Goal: Information Seeking & Learning: Learn about a topic

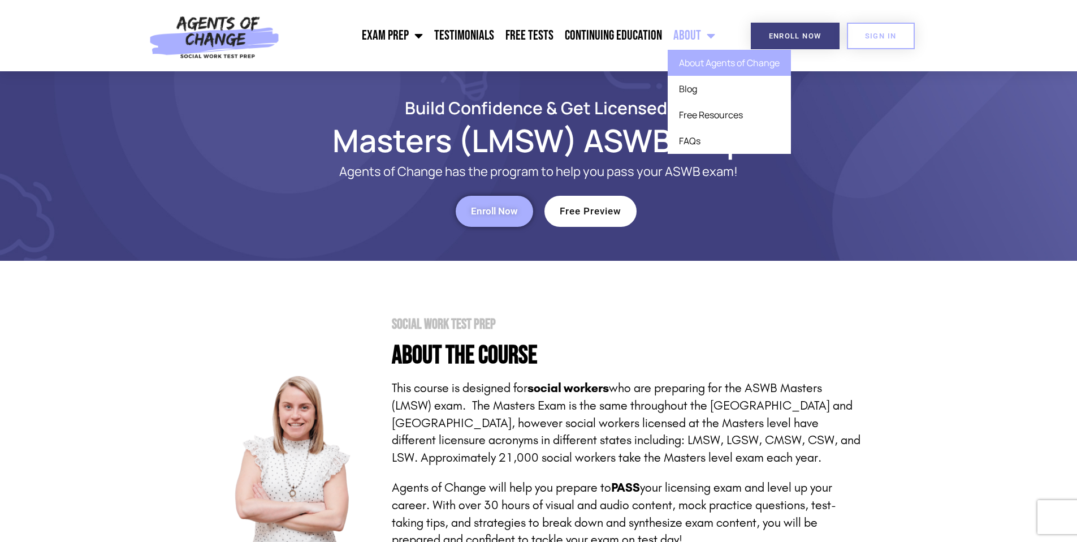
click at [703, 57] on link "About Agents of Change" at bounding box center [729, 63] width 123 height 26
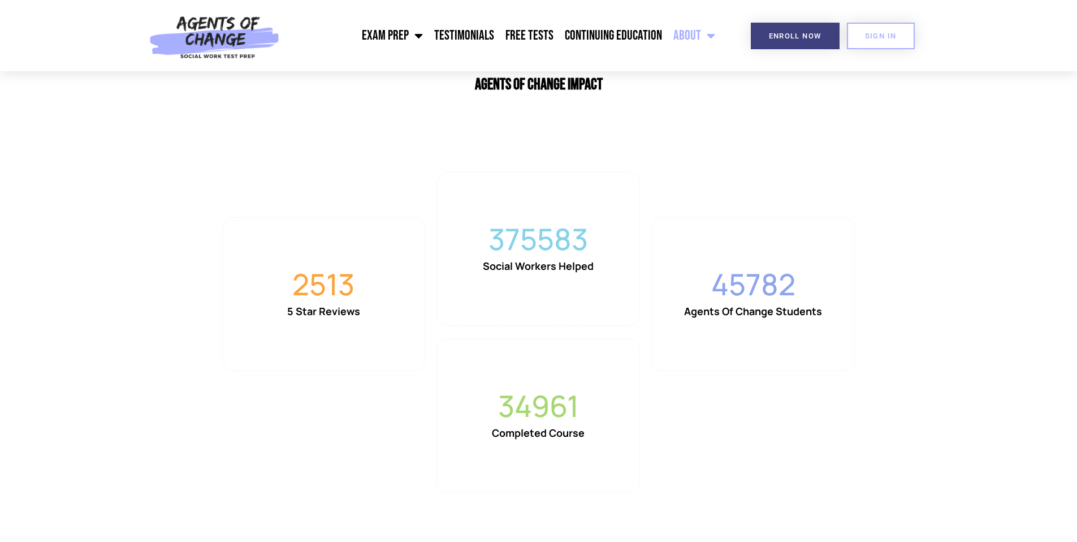
scroll to position [1315, 0]
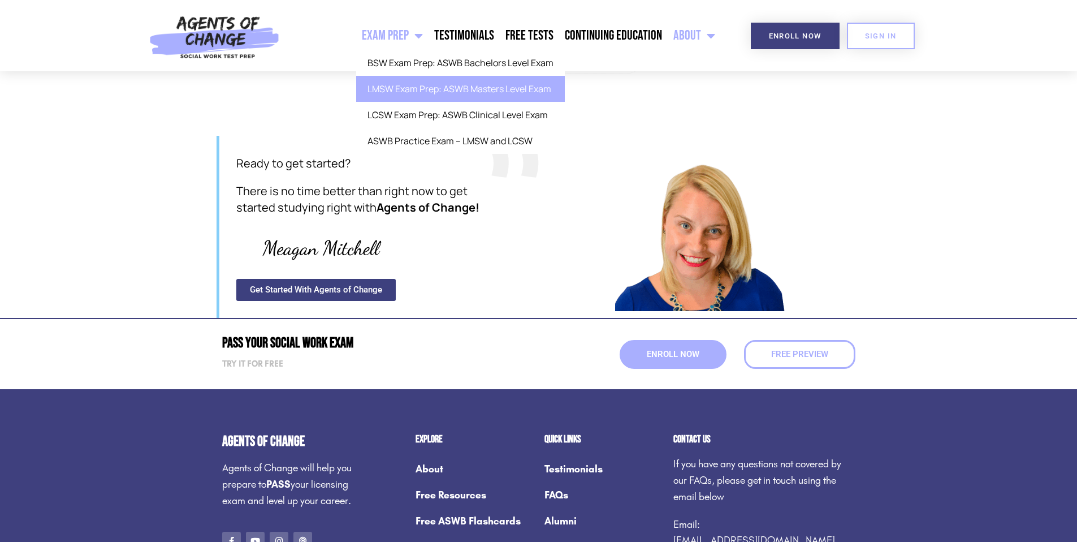
click at [412, 84] on link "LMSW Exam Prep: ASWB Masters Level Exam" at bounding box center [460, 89] width 209 height 26
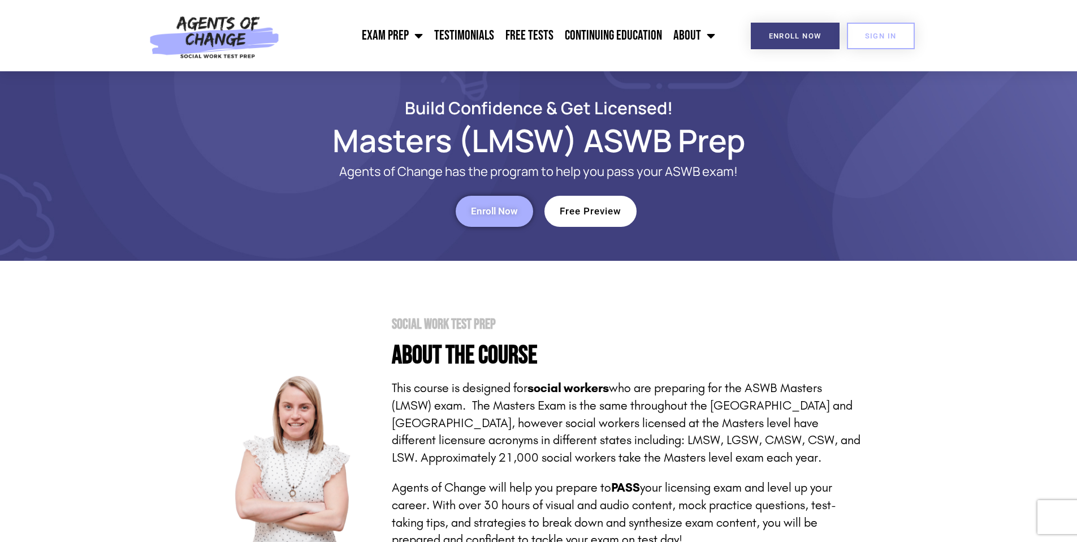
click at [594, 207] on span "Free Preview" at bounding box center [591, 211] width 62 height 10
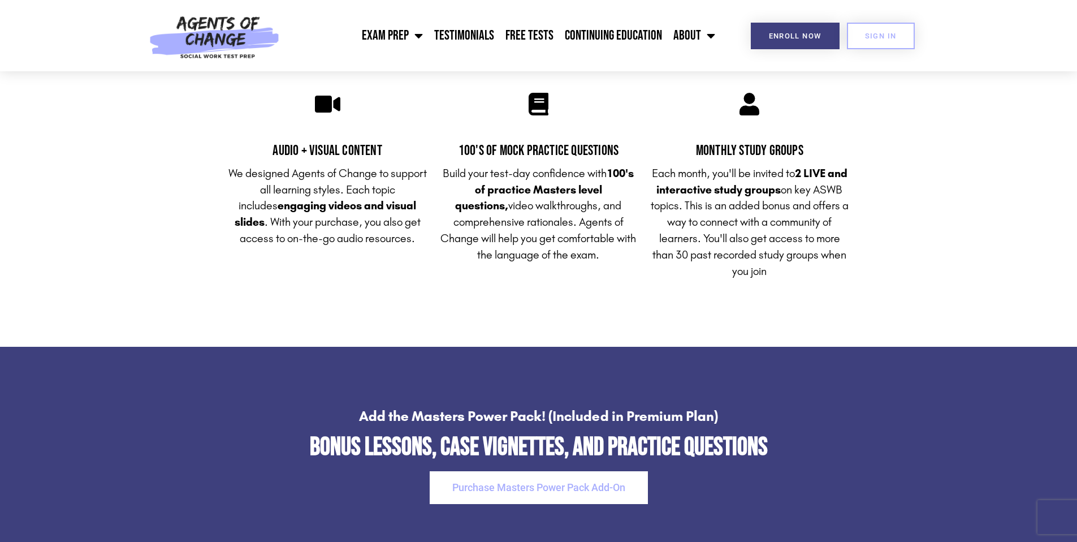
scroll to position [2449, 0]
